Goal: Task Accomplishment & Management: Manage account settings

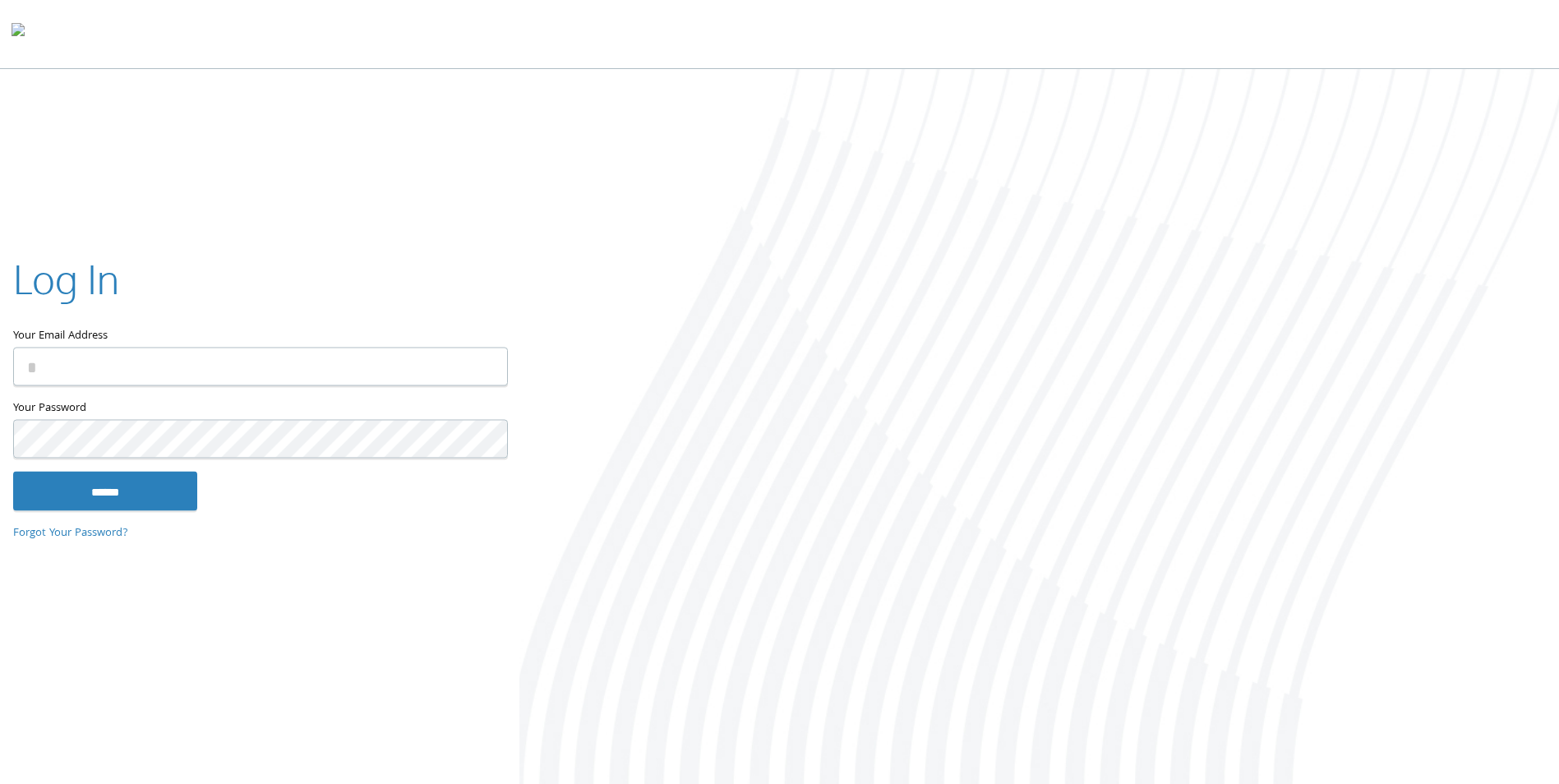
click at [234, 366] on input "Your Email Address" at bounding box center [260, 366] width 495 height 38
type input "**********"
click at [139, 501] on input "******" at bounding box center [105, 492] width 184 height 39
